Goal: Task Accomplishment & Management: Use online tool/utility

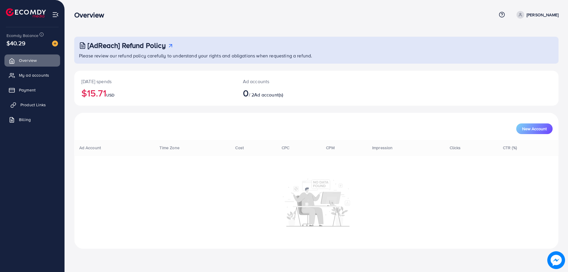
click at [47, 108] on link "Product Links" at bounding box center [32, 105] width 56 height 12
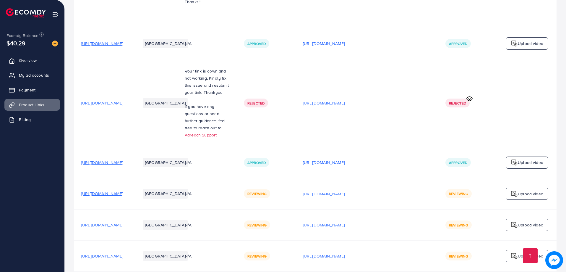
scroll to position [652, 0]
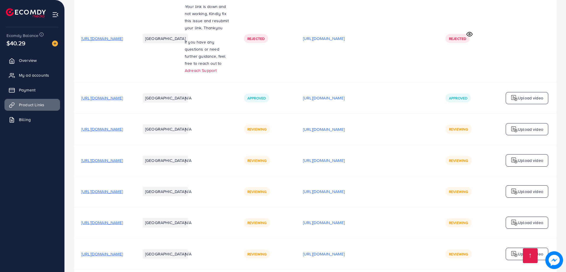
scroll to position [652, 0]
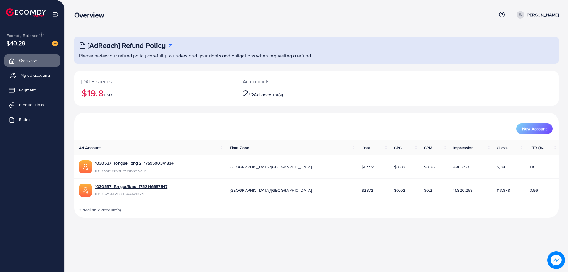
click at [44, 72] on link "My ad accounts" at bounding box center [32, 75] width 56 height 12
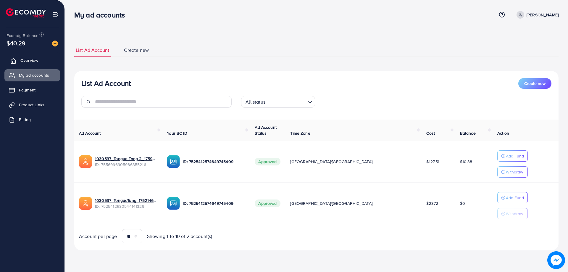
click at [41, 62] on link "Overview" at bounding box center [32, 60] width 56 height 12
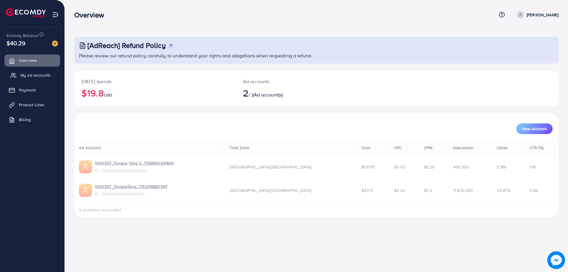
click at [38, 72] on link "My ad accounts" at bounding box center [32, 75] width 56 height 12
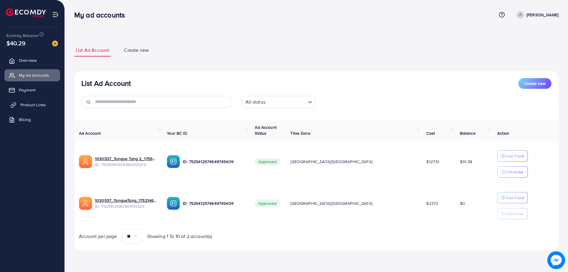
click at [35, 102] on span "Product Links" at bounding box center [32, 105] width 25 height 6
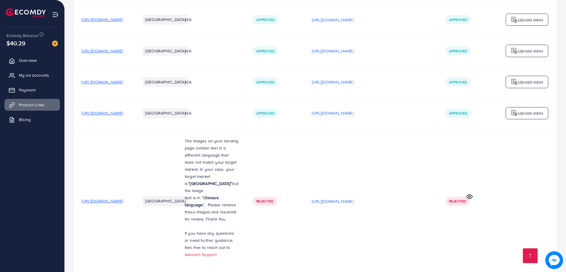
scroll to position [787, 0]
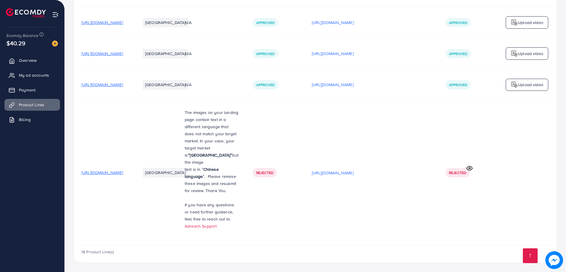
click at [178, 112] on td "[GEOGRAPHIC_DATA]" at bounding box center [155, 172] width 44 height 145
click at [133, 109] on td "[URL][DOMAIN_NAME]" at bounding box center [103, 172] width 59 height 145
click at [123, 169] on span "[URL][DOMAIN_NAME]" at bounding box center [102, 172] width 42 height 6
